Goal: Check status: Check status

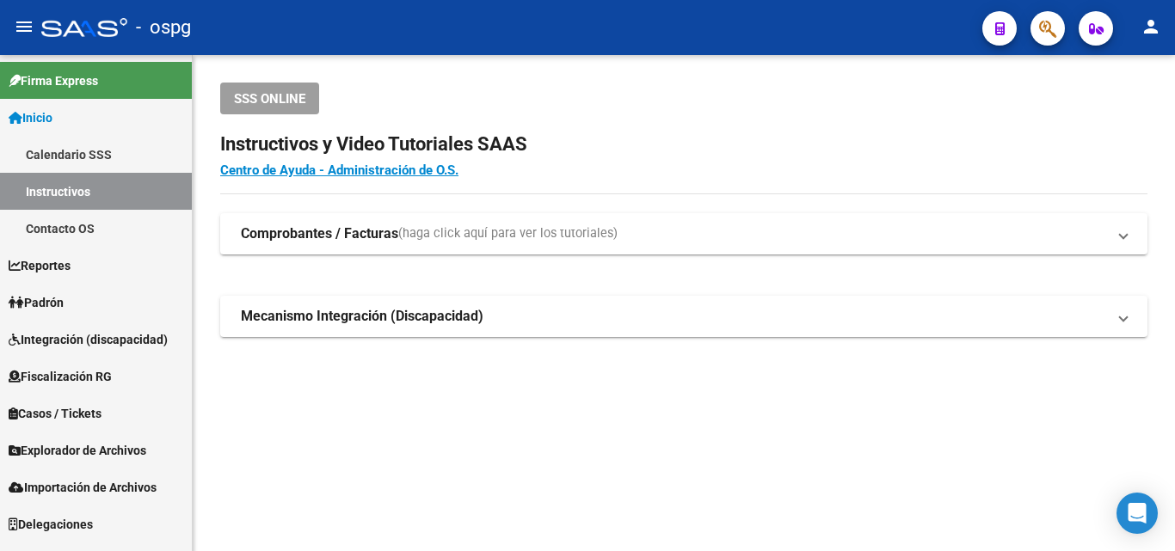
click at [41, 306] on span "Padrón" at bounding box center [36, 302] width 55 height 19
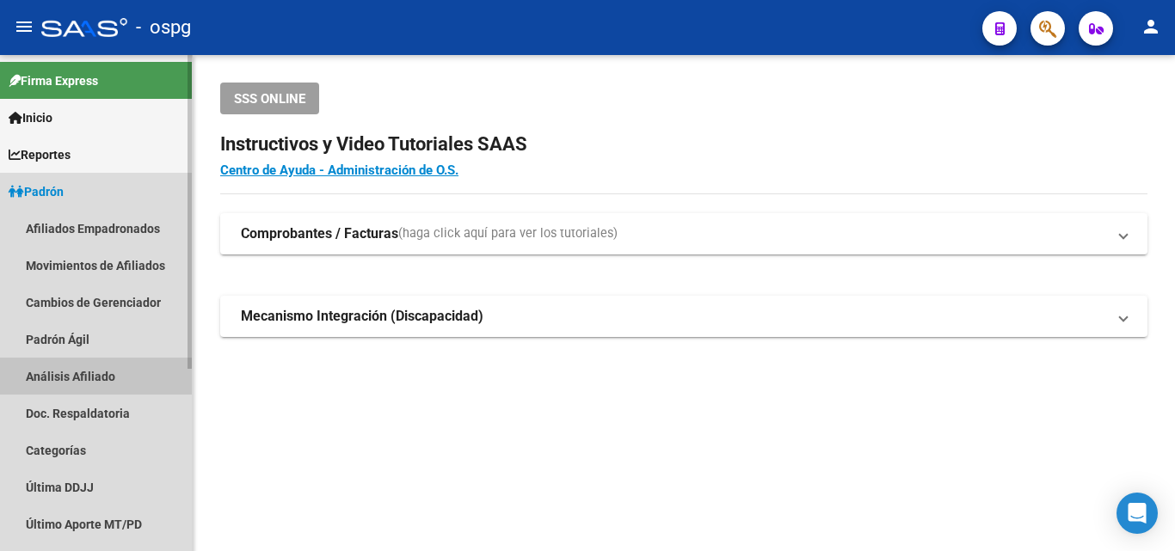
click at [58, 375] on link "Análisis Afiliado" at bounding box center [96, 376] width 192 height 37
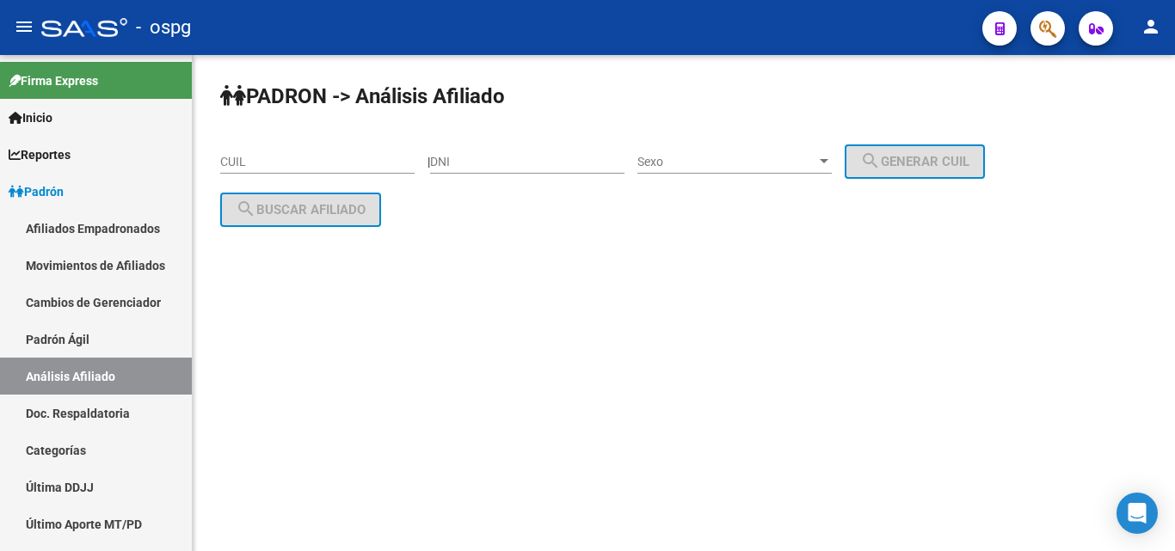
click at [253, 160] on input "CUIL" at bounding box center [317, 162] width 194 height 15
type input "3"
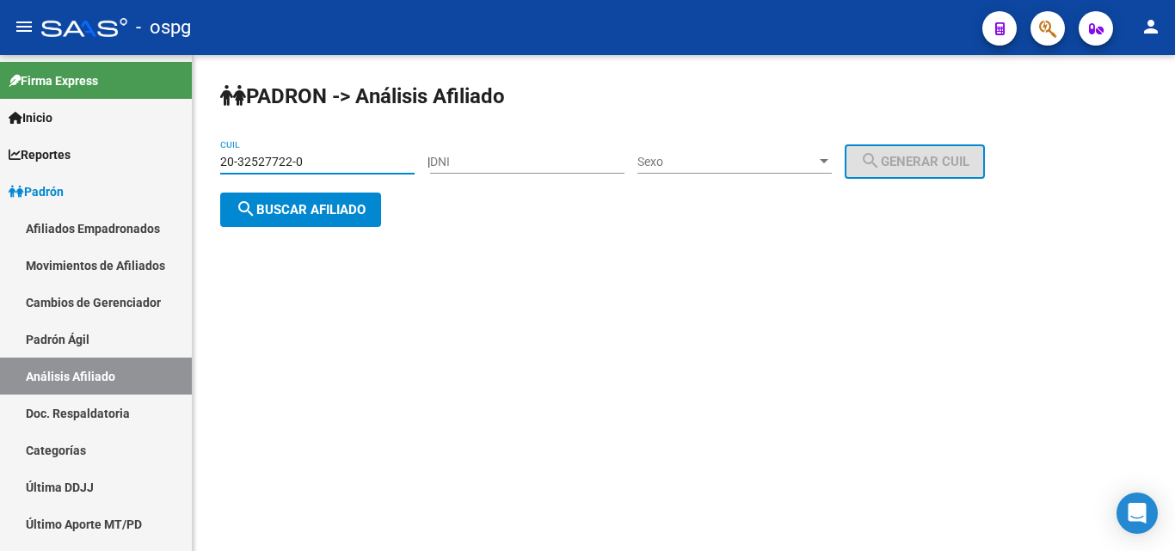
type input "20-32527722-0"
click at [320, 202] on span "search Buscar afiliado" at bounding box center [301, 209] width 130 height 15
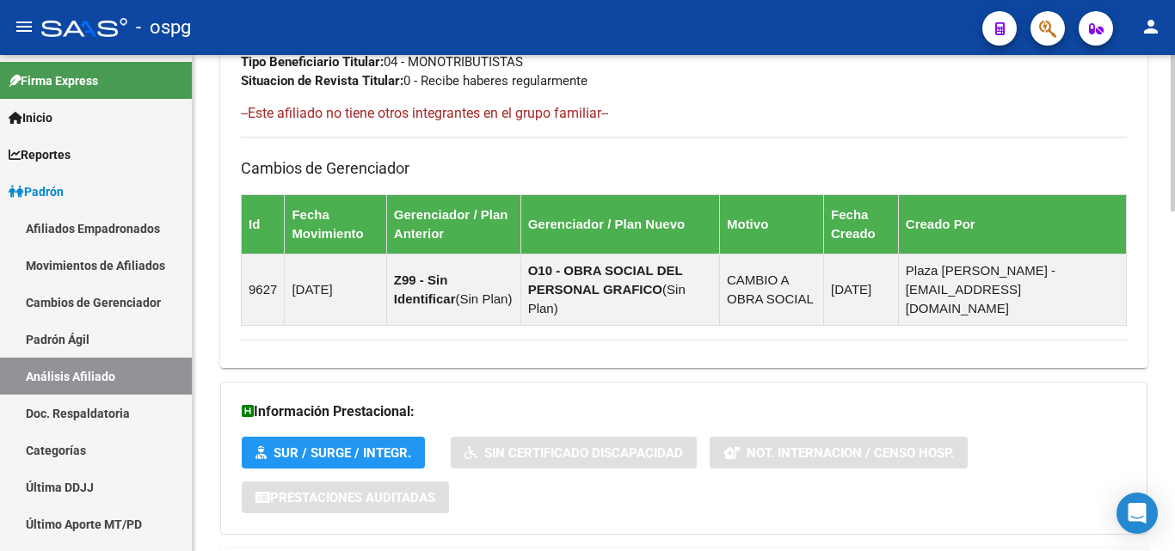
scroll to position [1078, 0]
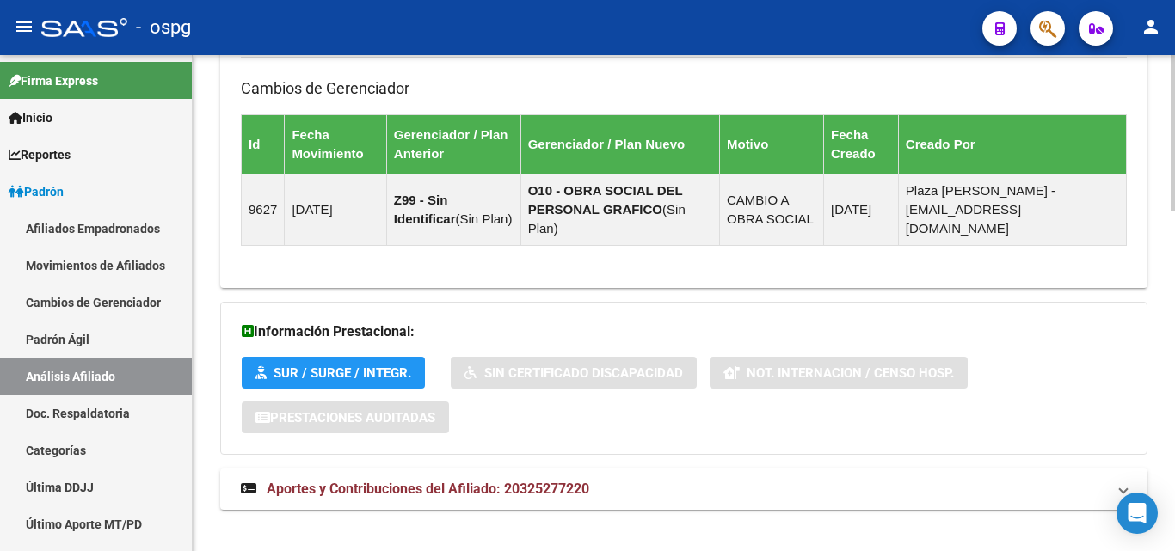
click at [1168, 550] on html "menu - ospg person Firma Express Inicio Calendario SSS Instructivos Contacto OS…" at bounding box center [587, 275] width 1175 height 551
click at [377, 481] on span "Aportes y Contribuciones del Afiliado: 20325277220" at bounding box center [428, 489] width 322 height 16
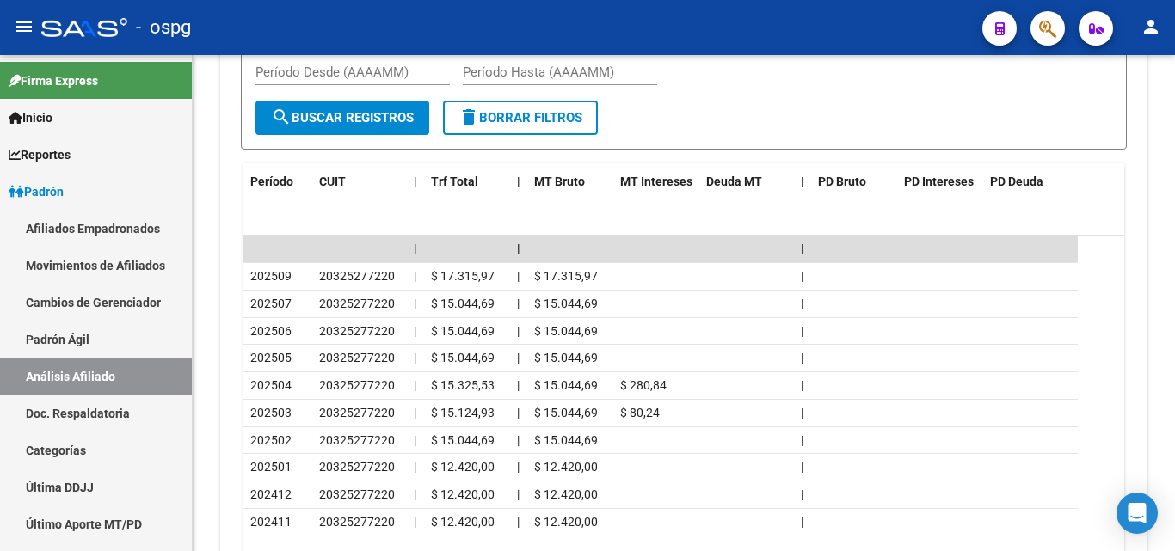
scroll to position [1748, 0]
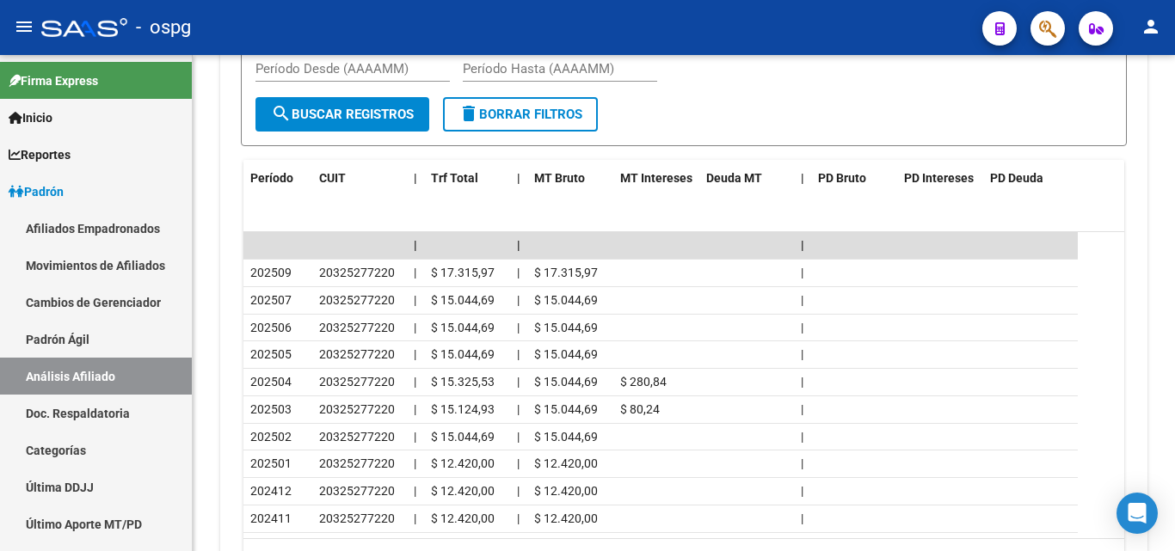
click at [1173, 501] on div at bounding box center [1172, 472] width 4 height 104
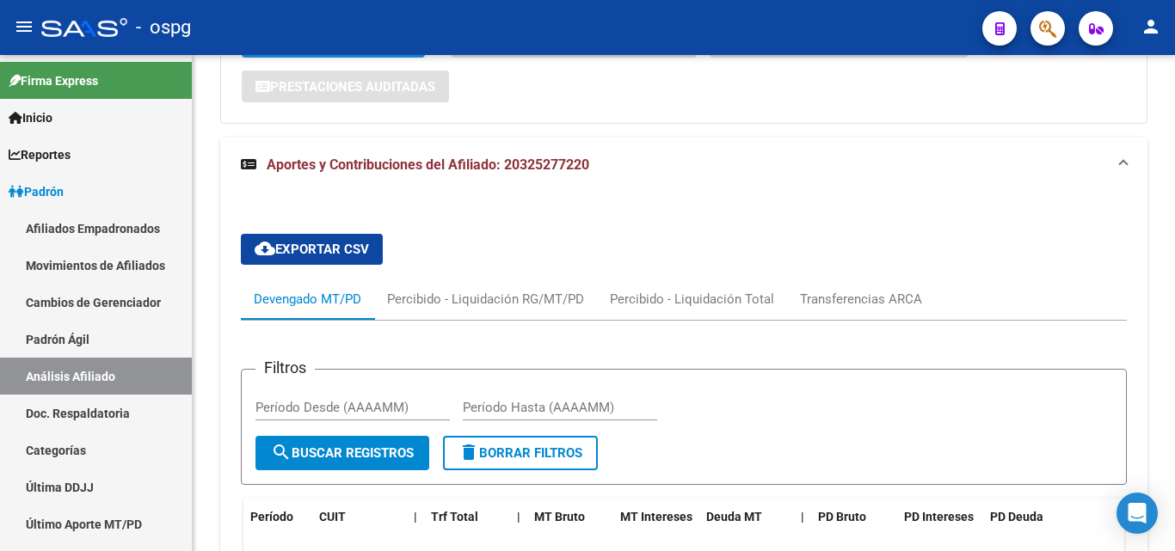
scroll to position [1324, 0]
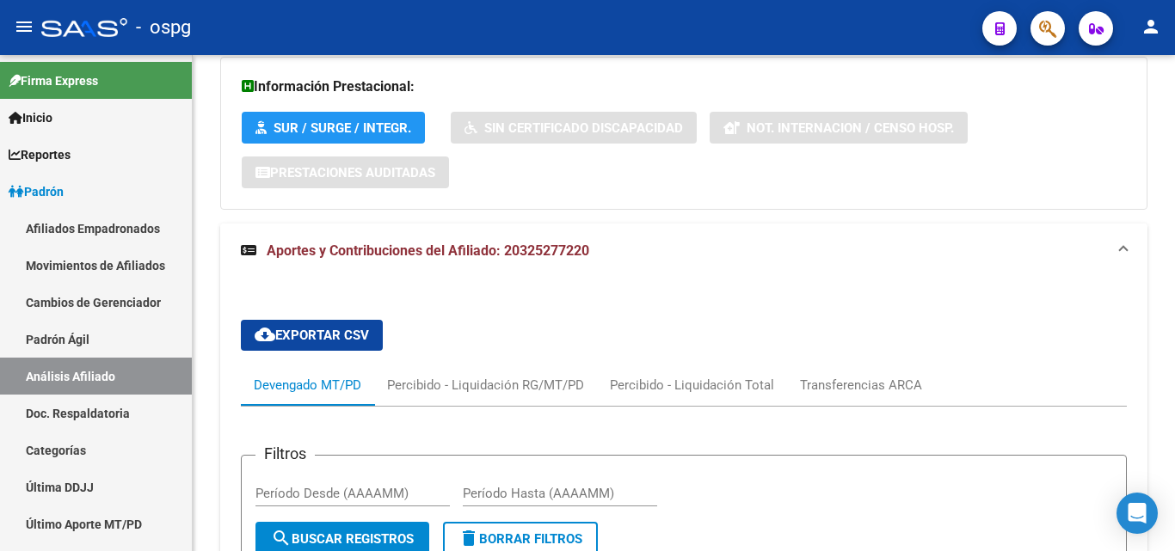
click at [1174, 346] on div at bounding box center [1172, 383] width 4 height 104
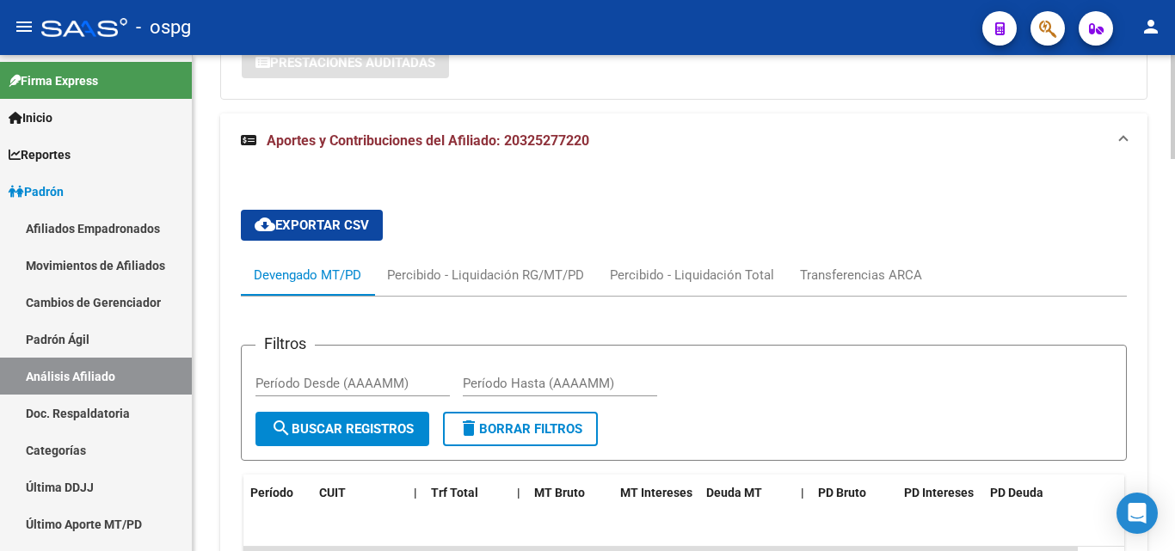
scroll to position [1426, 0]
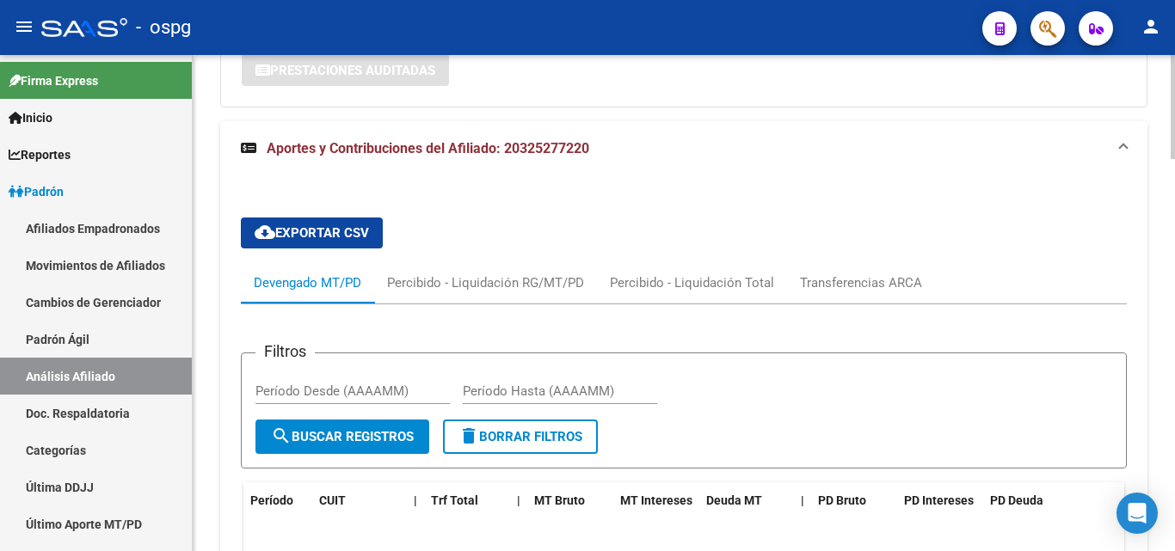
click at [1174, 379] on div at bounding box center [1172, 404] width 4 height 104
